Goal: Obtain resource: Download file/media

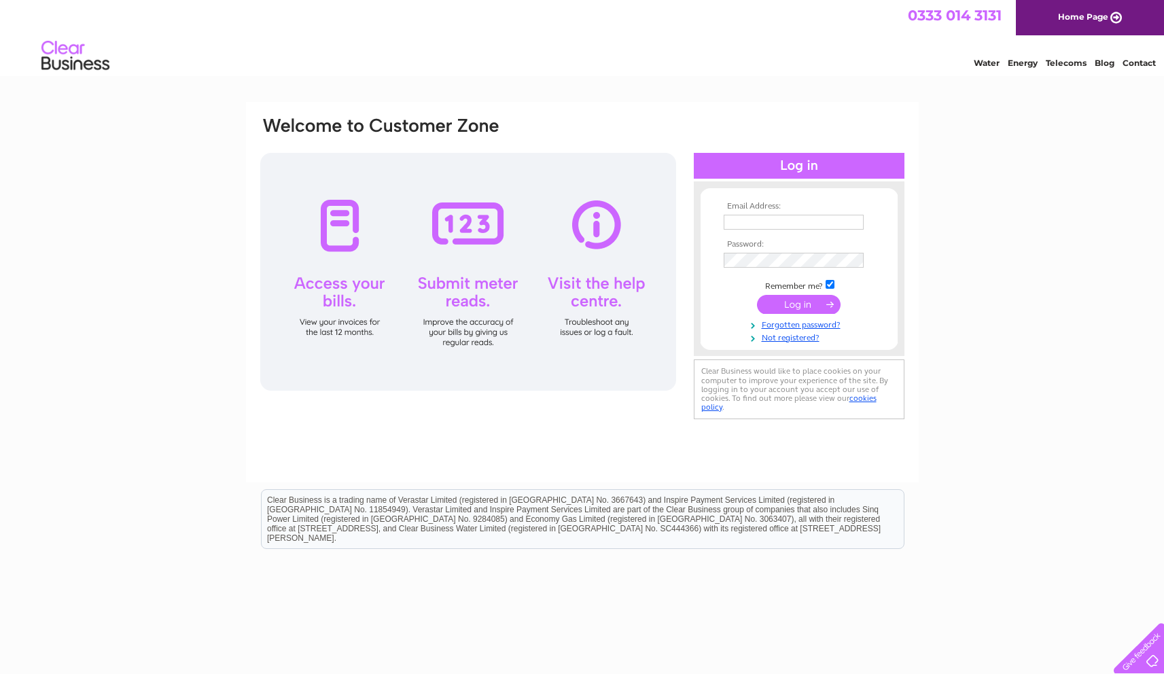
type input "stevebayne@msn.com"
click at [792, 306] on input "submit" at bounding box center [799, 304] width 84 height 19
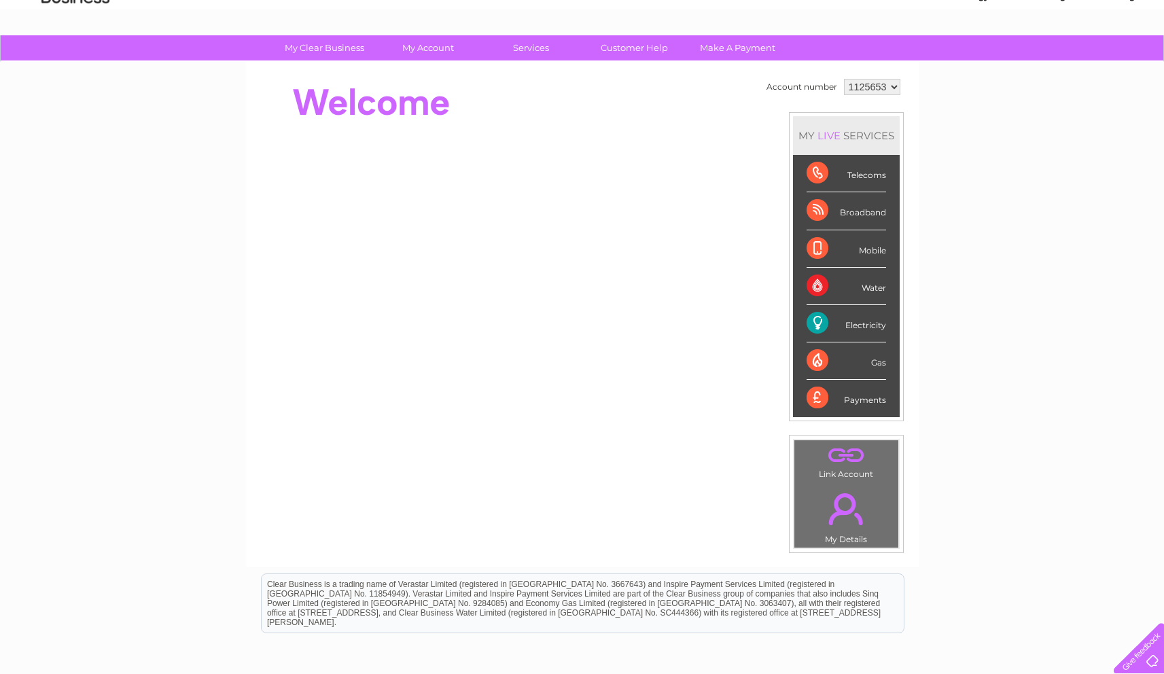
scroll to position [58, 0]
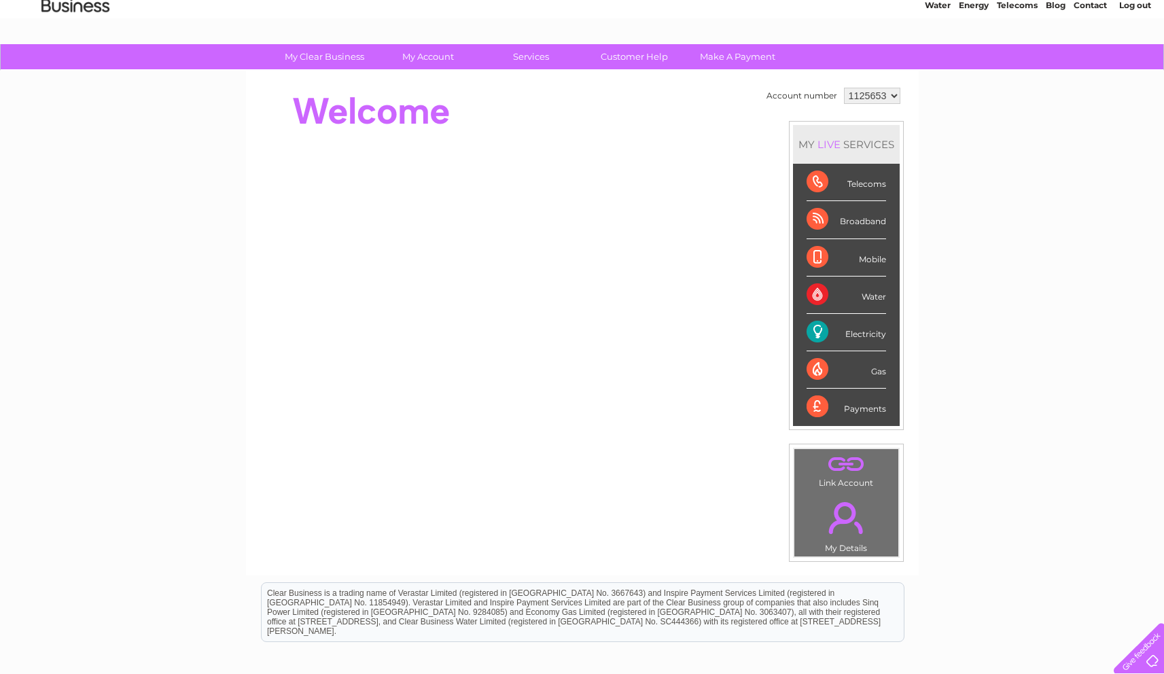
click at [891, 95] on select "1125653 1125654 1139384" at bounding box center [872, 96] width 56 height 16
click at [844, 88] on select "1125653 1125654 1139384" at bounding box center [872, 96] width 56 height 16
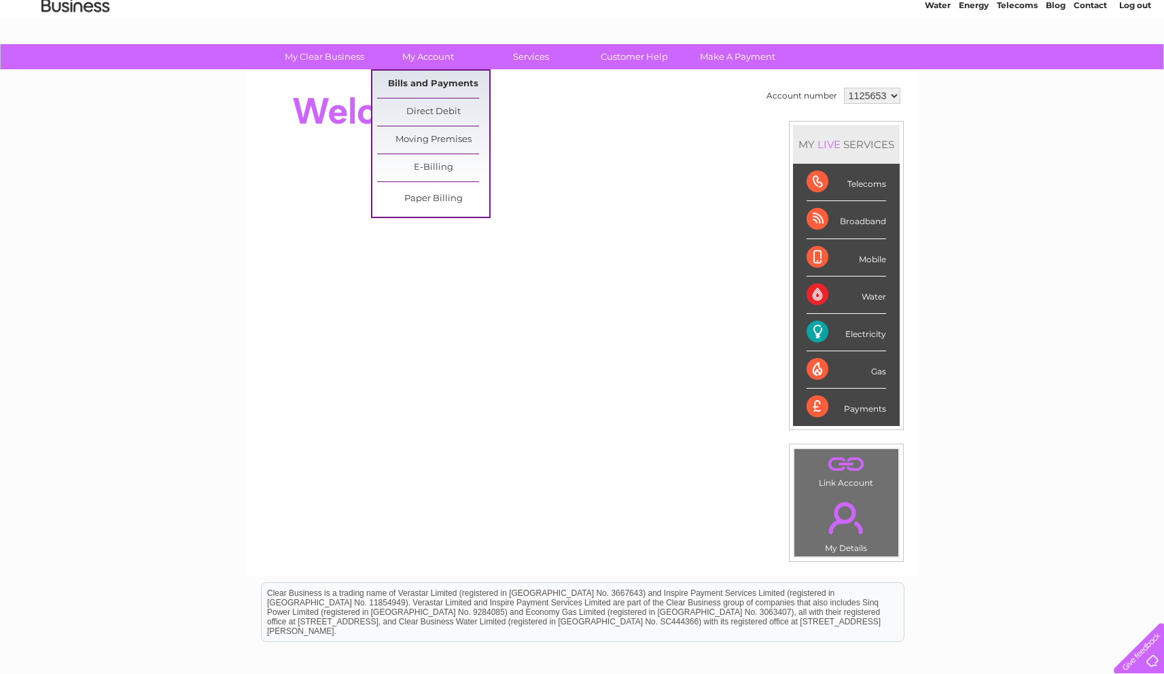
click at [429, 84] on link "Bills and Payments" at bounding box center [433, 84] width 112 height 27
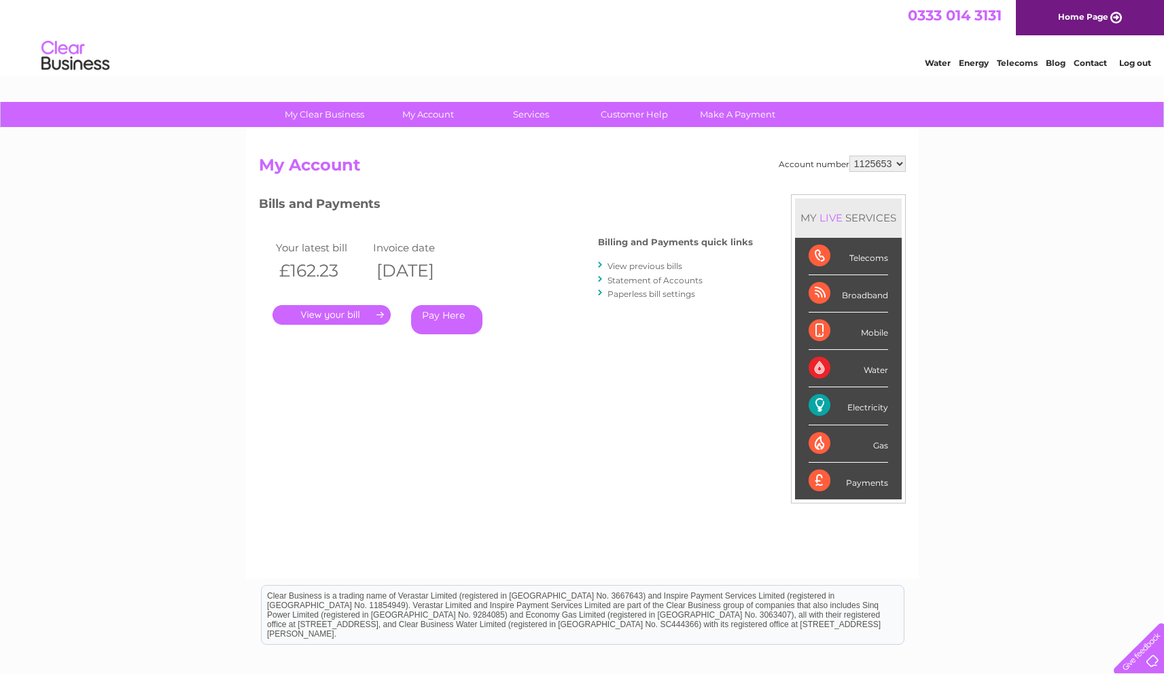
click at [319, 316] on link "." at bounding box center [332, 315] width 118 height 20
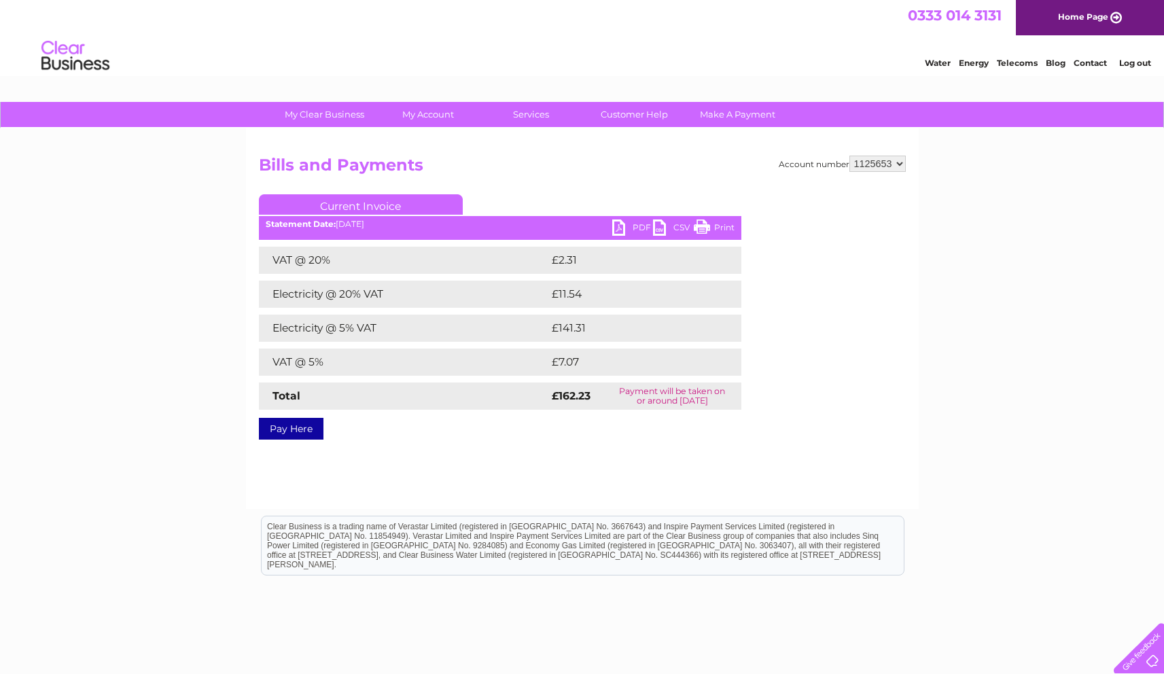
click at [678, 228] on link "CSV" at bounding box center [673, 230] width 41 height 20
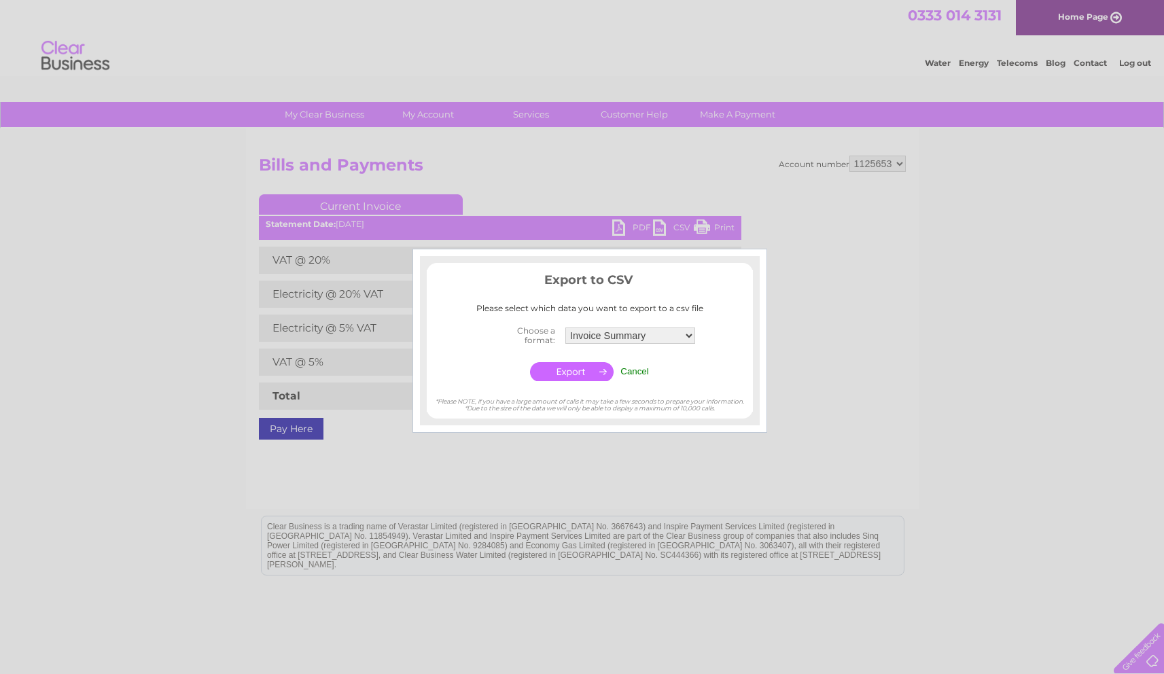
click at [688, 332] on select "Invoice Summary Service Charge Summary" at bounding box center [630, 336] width 130 height 16
click at [565, 327] on select "Invoice Summary Service Charge Summary" at bounding box center [630, 336] width 131 height 18
click at [629, 362] on td "Cancel" at bounding box center [634, 372] width 35 height 26
click at [629, 373] on input "Cancel" at bounding box center [634, 371] width 29 height 10
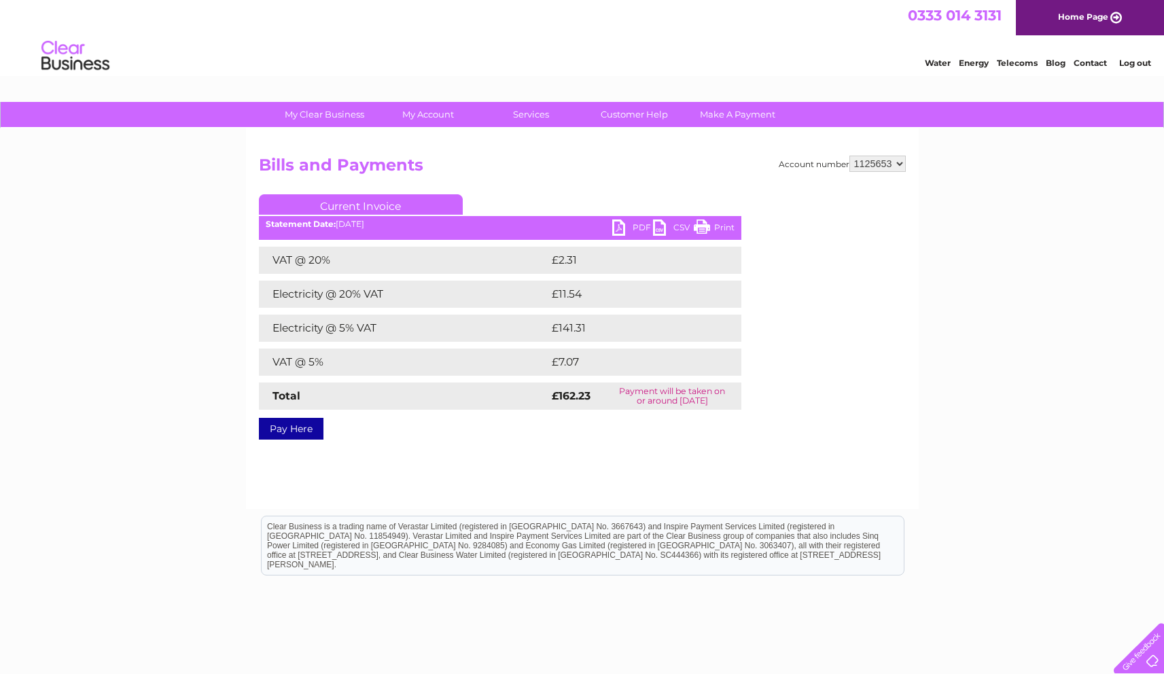
click at [635, 230] on link "PDF" at bounding box center [632, 230] width 41 height 20
click at [637, 227] on link "PDF" at bounding box center [632, 230] width 41 height 20
click at [676, 229] on link "CSV" at bounding box center [673, 230] width 41 height 20
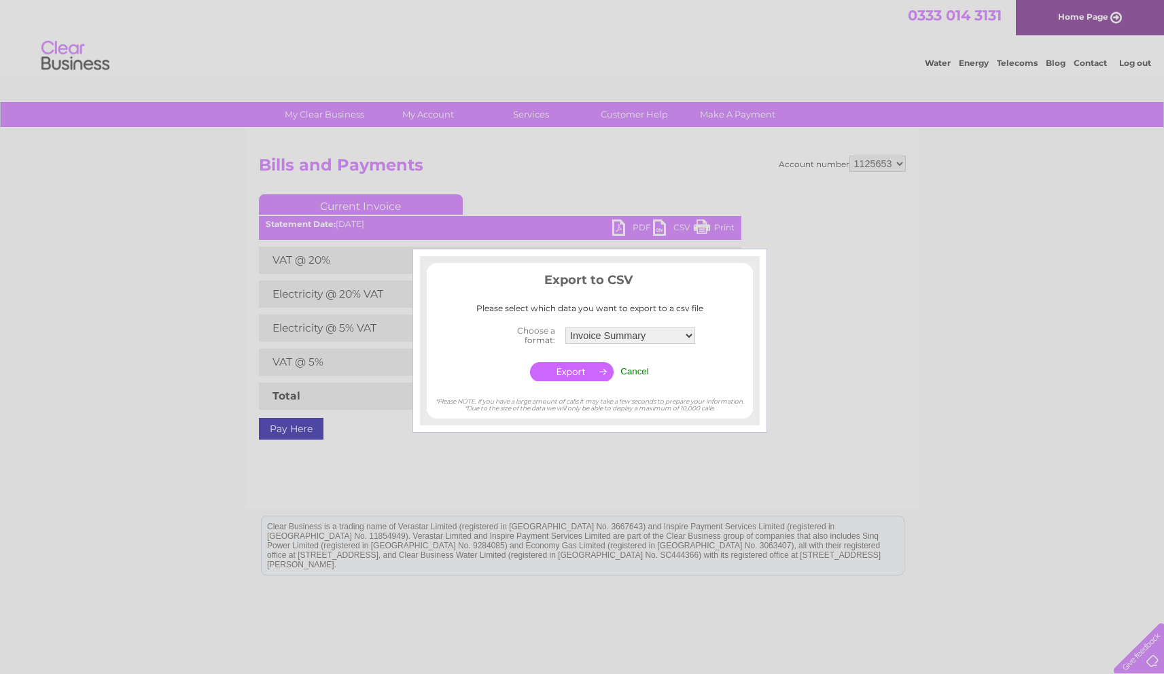
click at [587, 367] on input "button" at bounding box center [572, 371] width 84 height 19
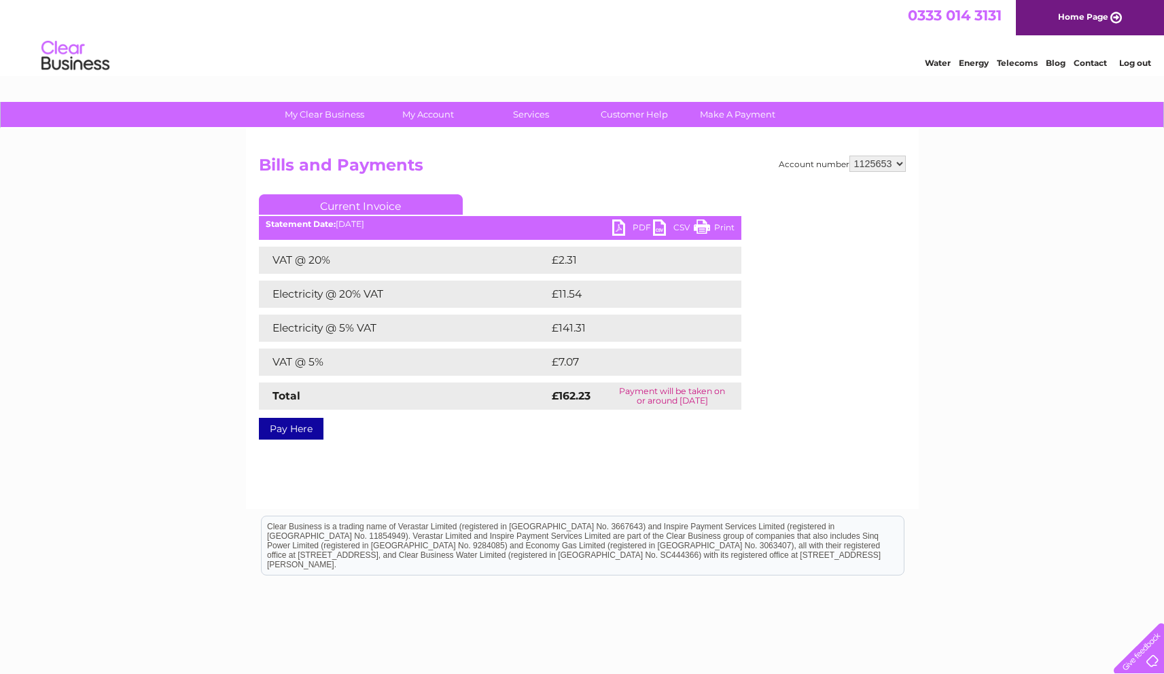
click at [677, 223] on link "CSV" at bounding box center [673, 230] width 41 height 20
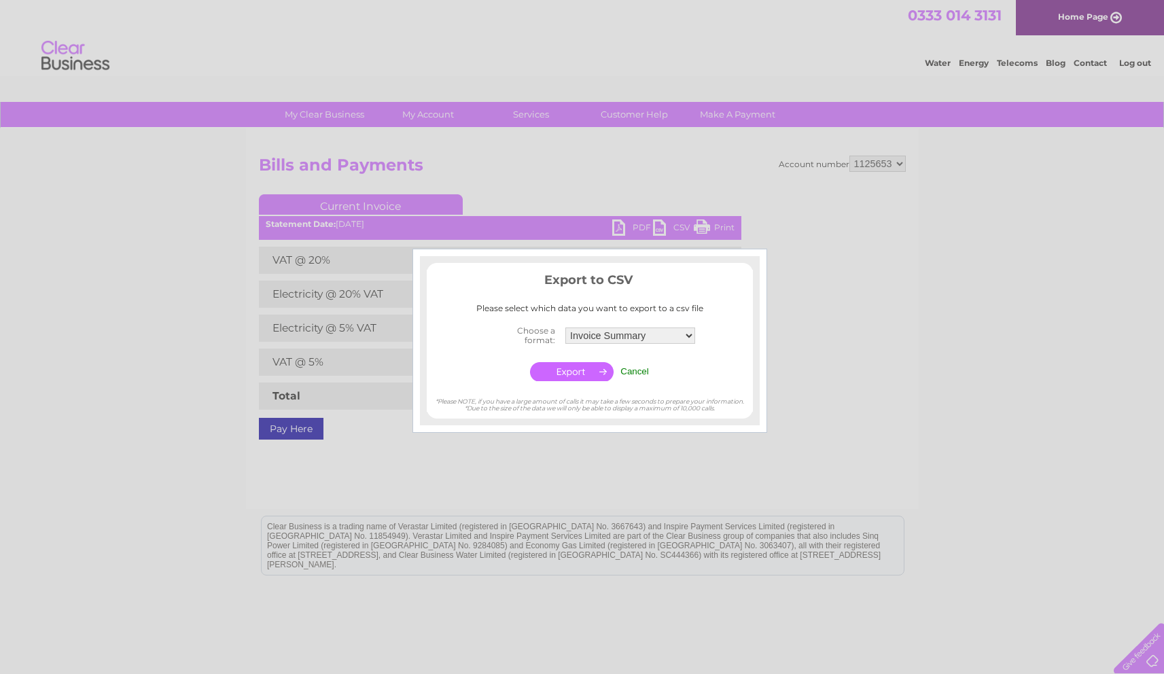
click at [690, 334] on select "Invoice Summary Service Charge Summary" at bounding box center [630, 336] width 130 height 16
select select "4"
click at [565, 327] on select "Invoice Summary Service Charge Summary" at bounding box center [630, 336] width 131 height 18
click at [565, 369] on input "button" at bounding box center [572, 371] width 84 height 19
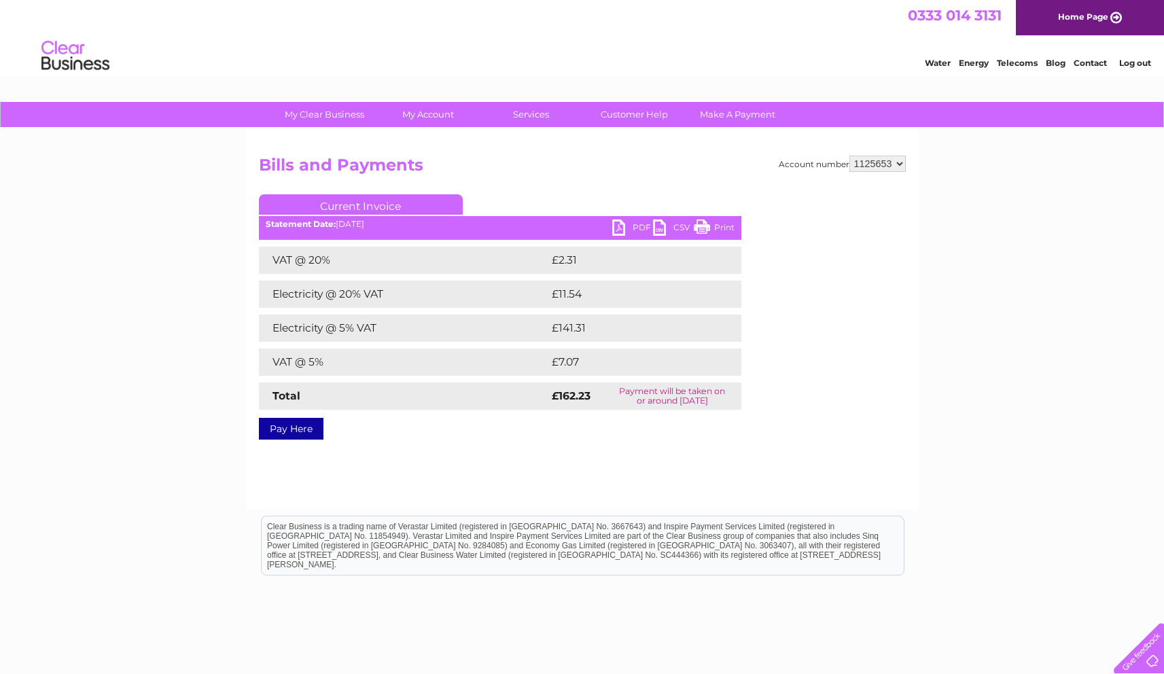
click at [792, 396] on div "Account number 1125653 1125654 1139384 Bills and Payments Current Invoice PDF C…" at bounding box center [582, 295] width 647 height 279
click at [396, 226] on div "Statement Date: 02/09/2025" at bounding box center [500, 225] width 483 height 10
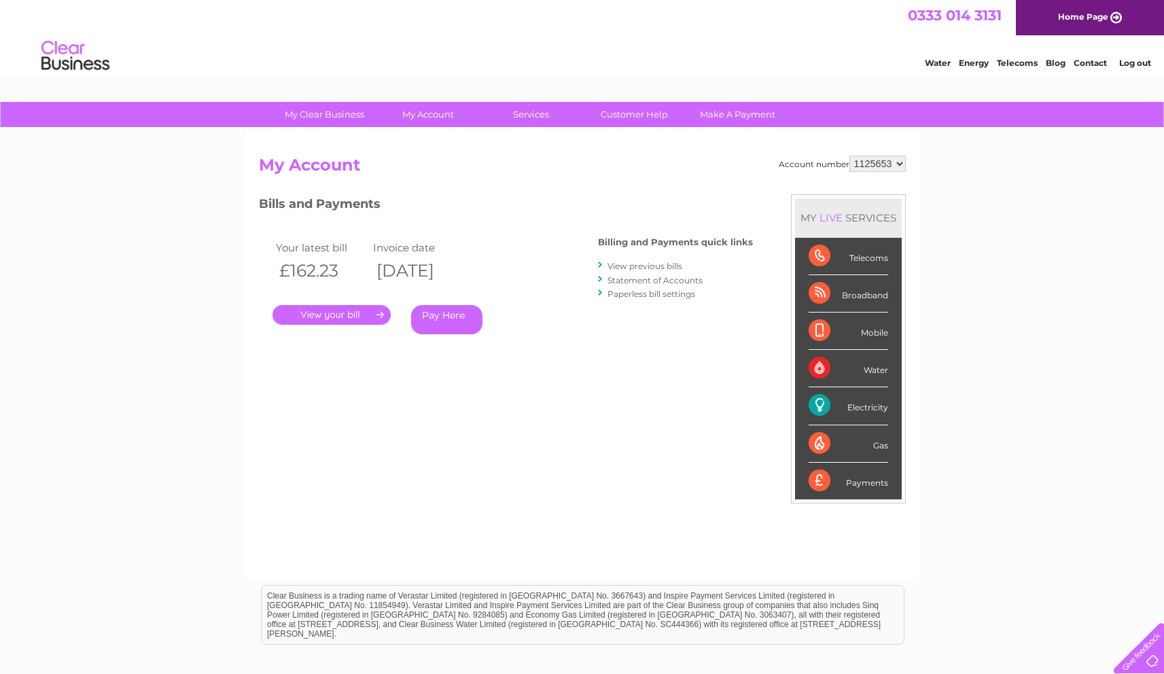
click at [327, 313] on link "." at bounding box center [332, 315] width 118 height 20
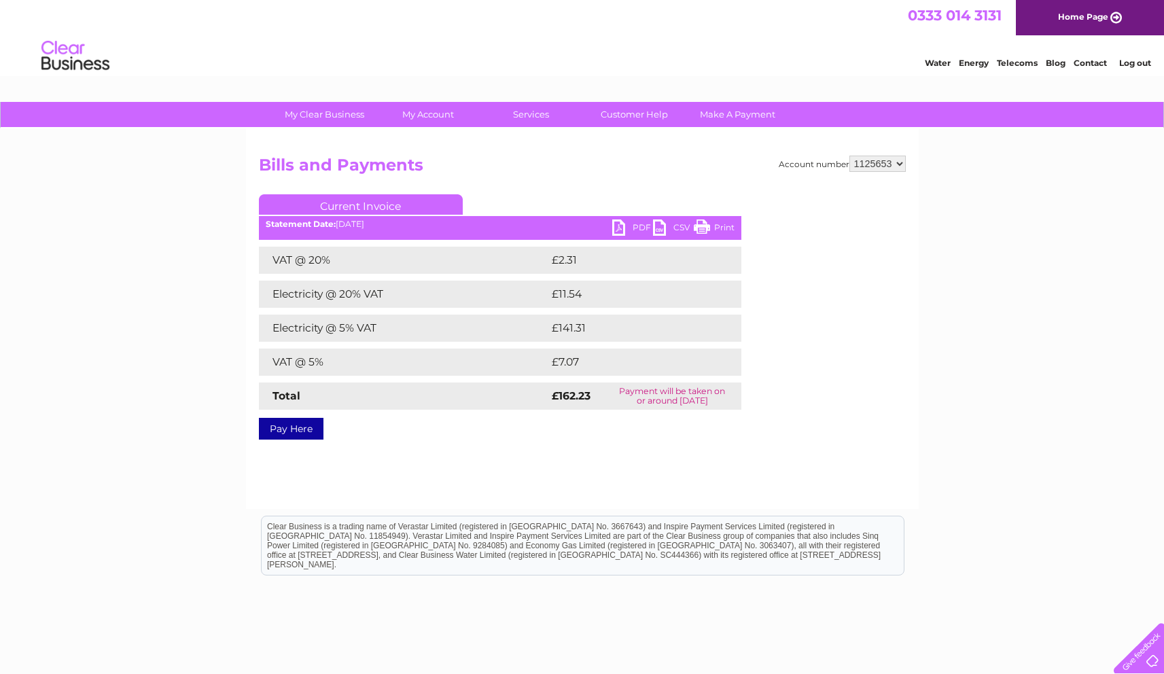
click at [626, 226] on link "PDF" at bounding box center [632, 230] width 41 height 20
